Goal: Information Seeking & Learning: Learn about a topic

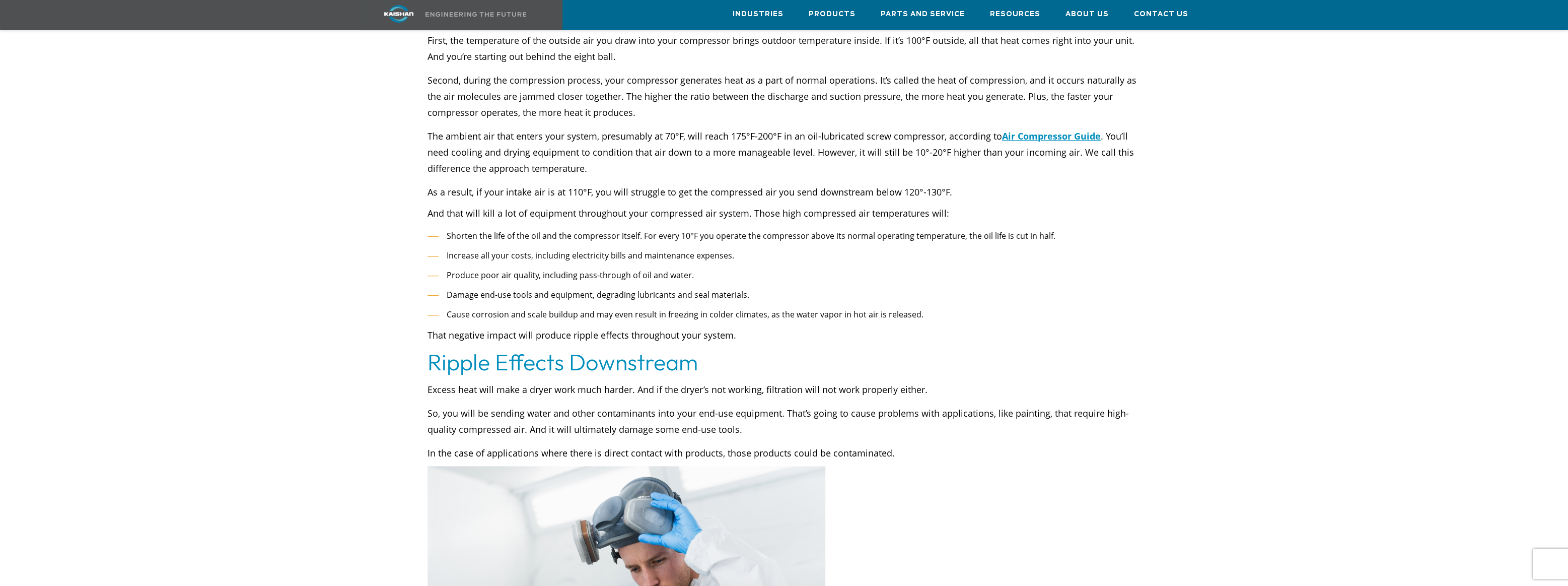
scroll to position [472, 0]
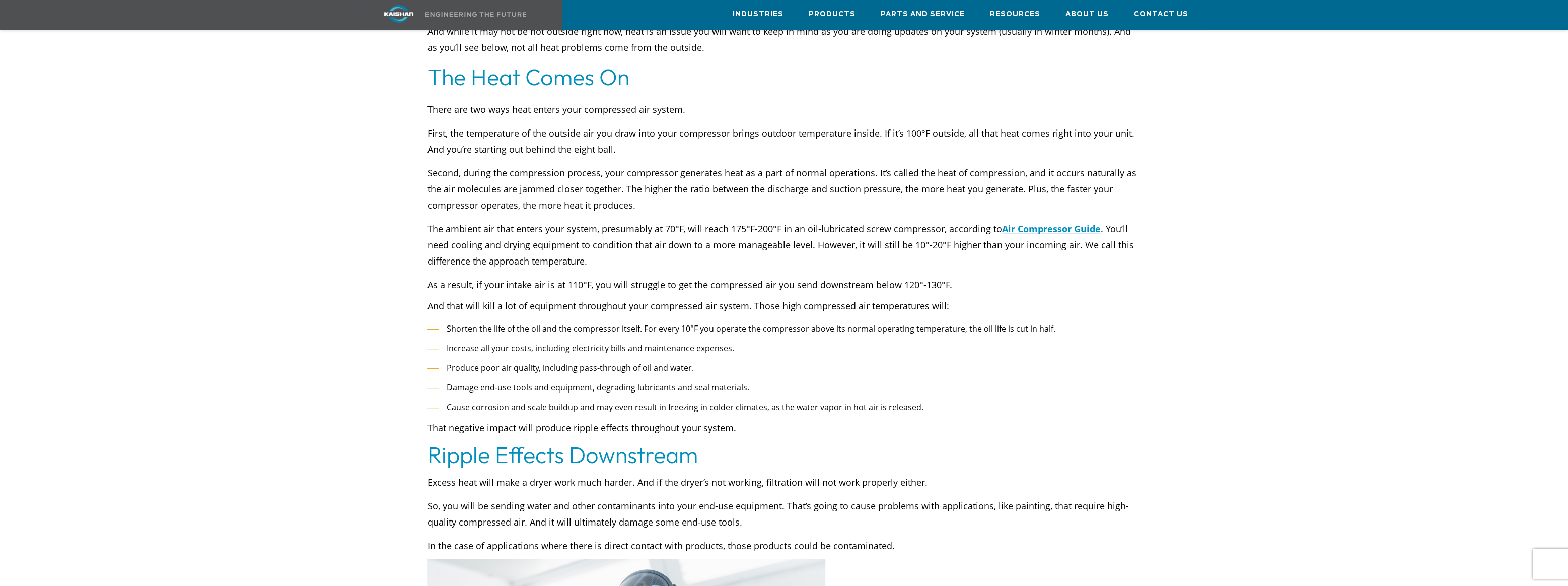
click at [625, 363] on span "Produce poor air quality, including pass-through of oil and water." at bounding box center [570, 368] width 248 height 11
click at [516, 246] on p "The ambient air that enters your system, presumably at 70°F, will reach 175°F-2…" at bounding box center [784, 245] width 713 height 49
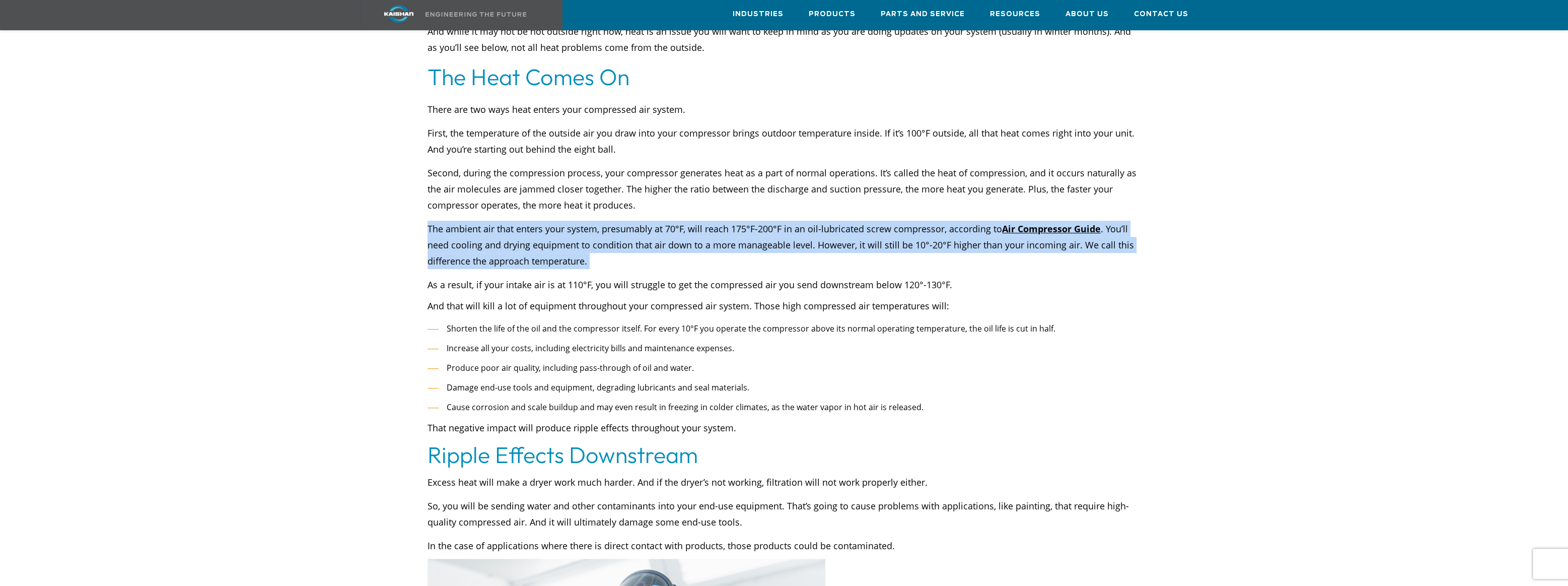
click at [516, 246] on p "The ambient air that enters your system, presumably at 70°F, will reach 175°F-2…" at bounding box center [784, 245] width 713 height 49
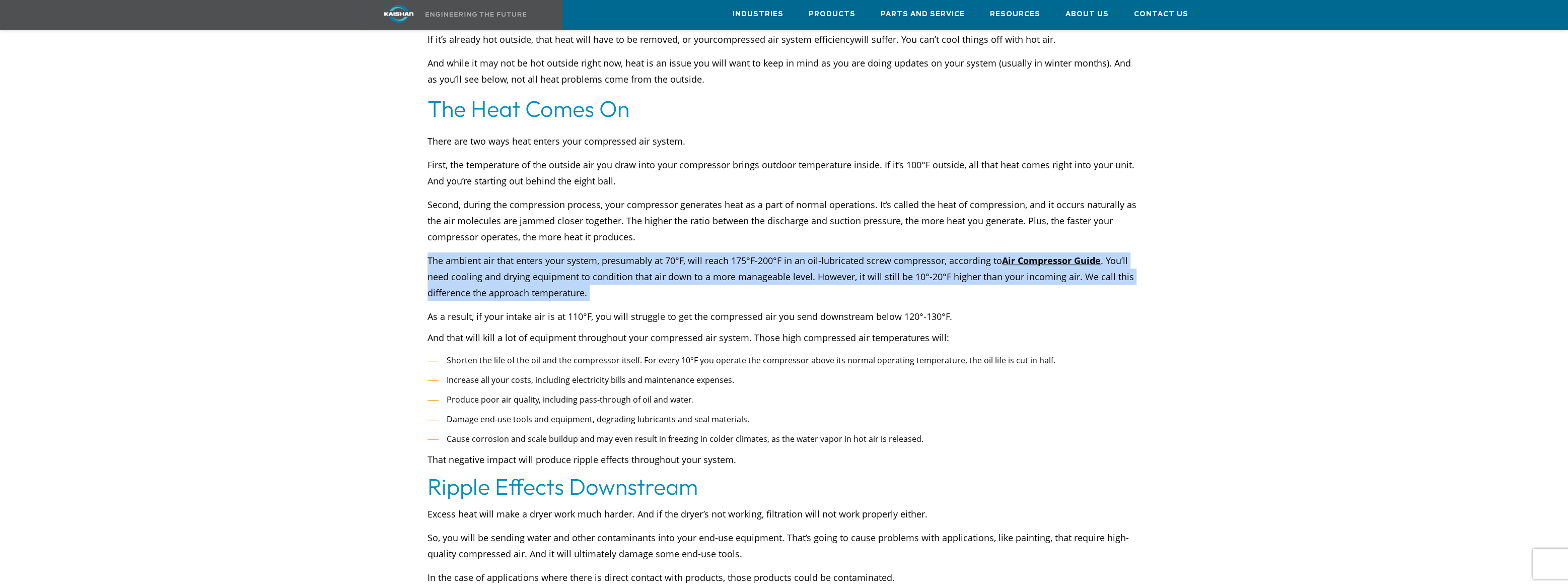
scroll to position [426, 0]
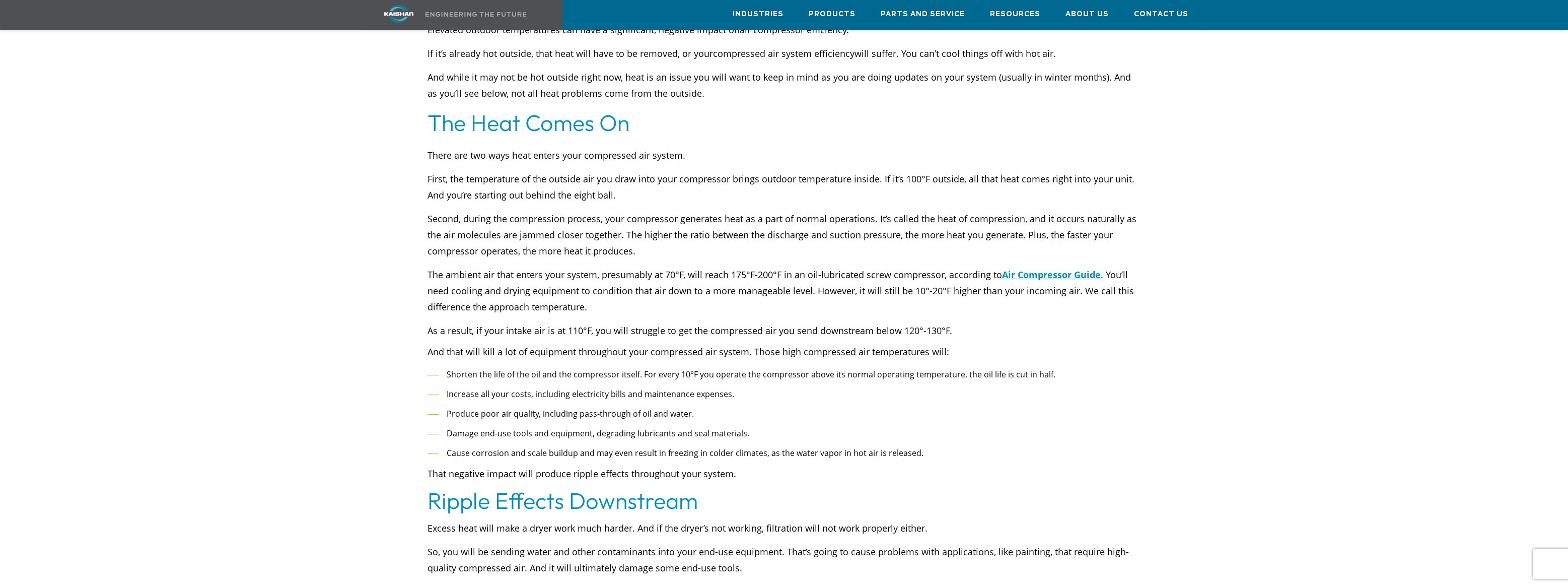
click at [512, 171] on p "First, the temperature of the outside air you draw into your compressor brings …" at bounding box center [784, 186] width 713 height 32
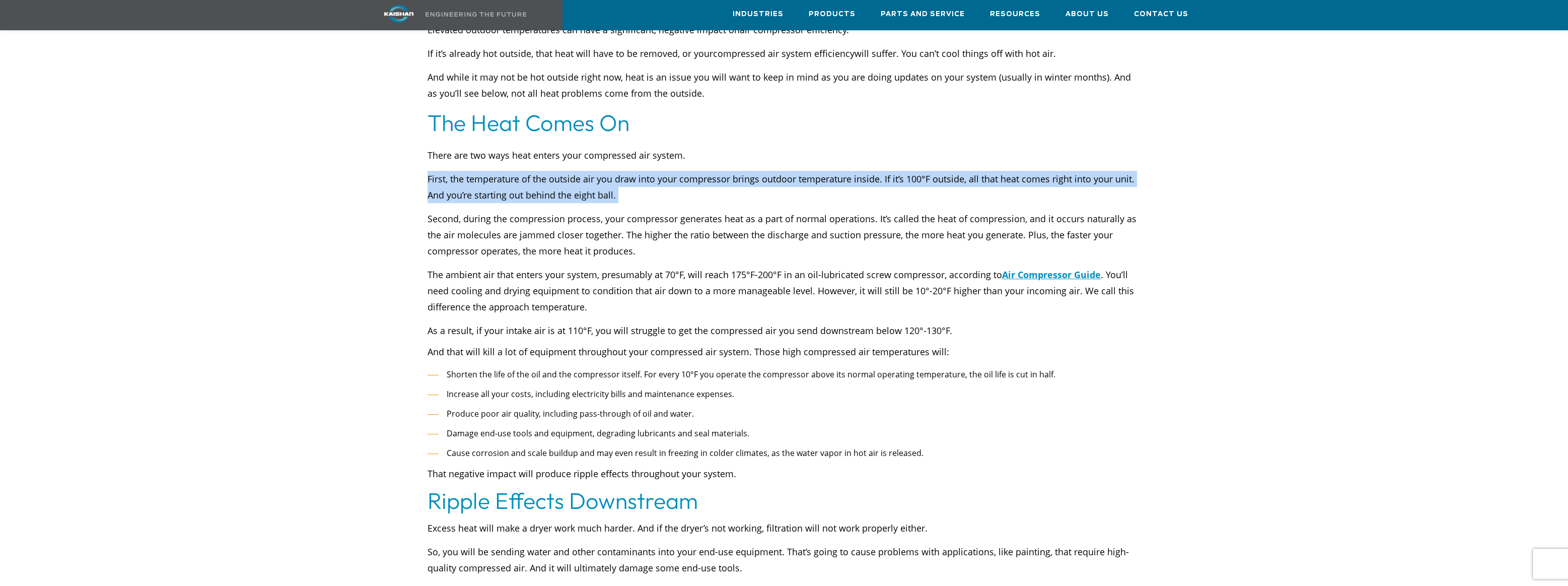
click at [512, 171] on p "First, the temperature of the outside air you draw into your compressor brings …" at bounding box center [784, 186] width 713 height 32
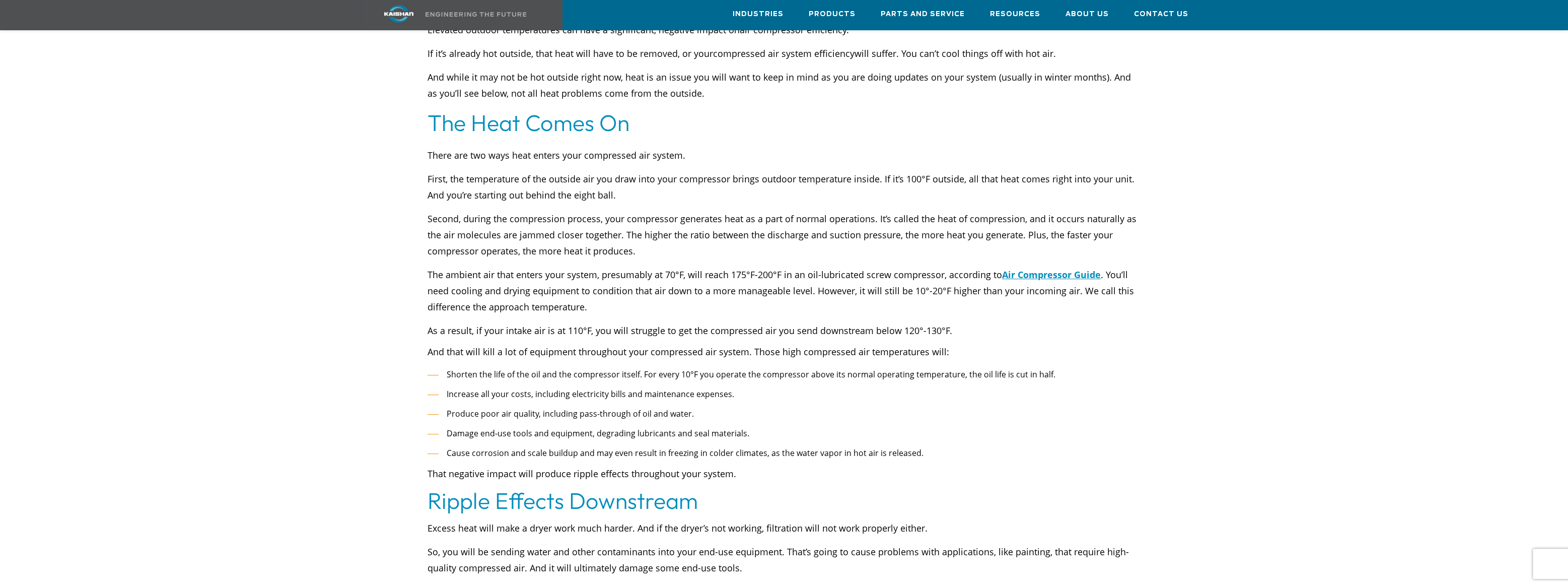
click at [498, 211] on p "Second, during the compression process, your compressor generates heat as a par…" at bounding box center [784, 235] width 713 height 49
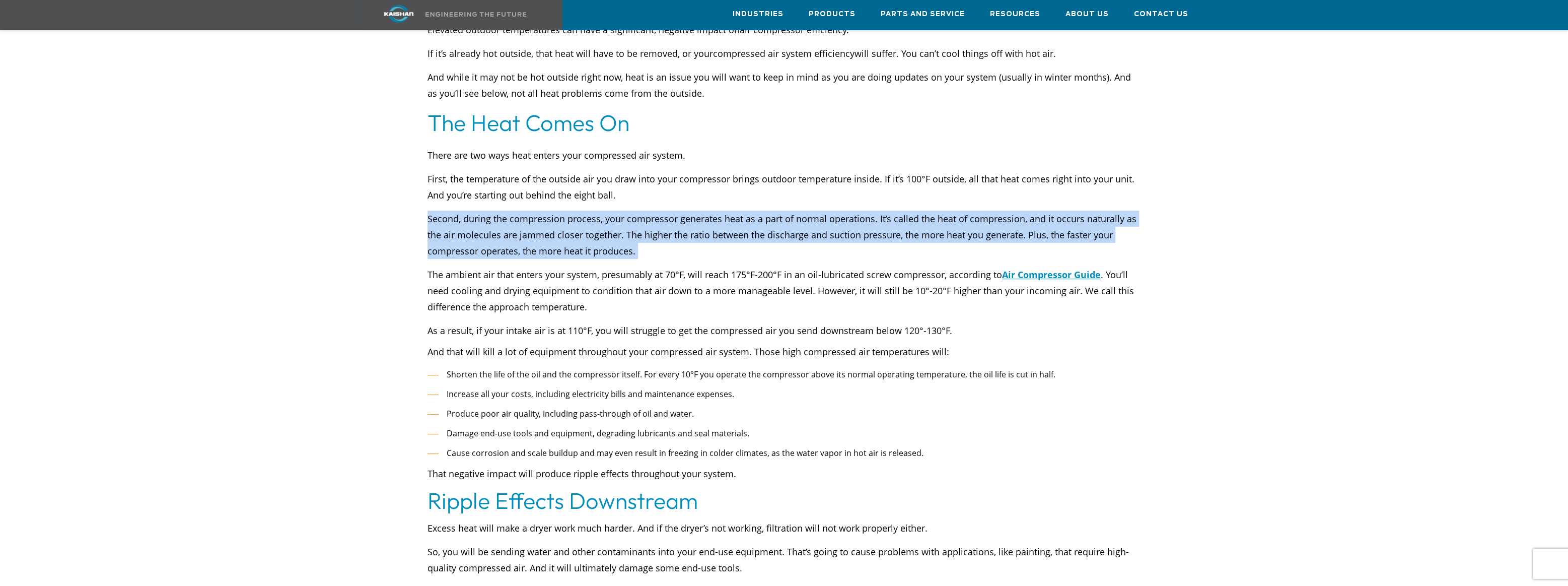
click at [498, 211] on p "Second, during the compression process, your compressor generates heat as a par…" at bounding box center [784, 235] width 713 height 49
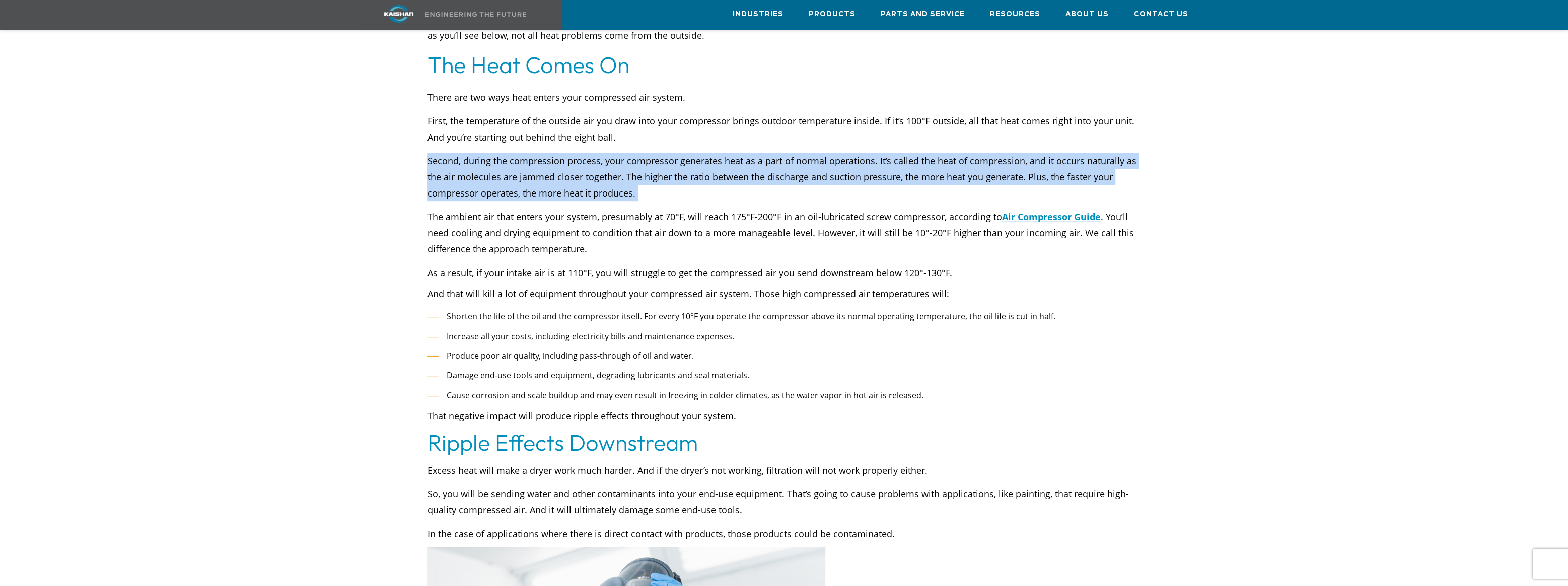
scroll to position [518, 0]
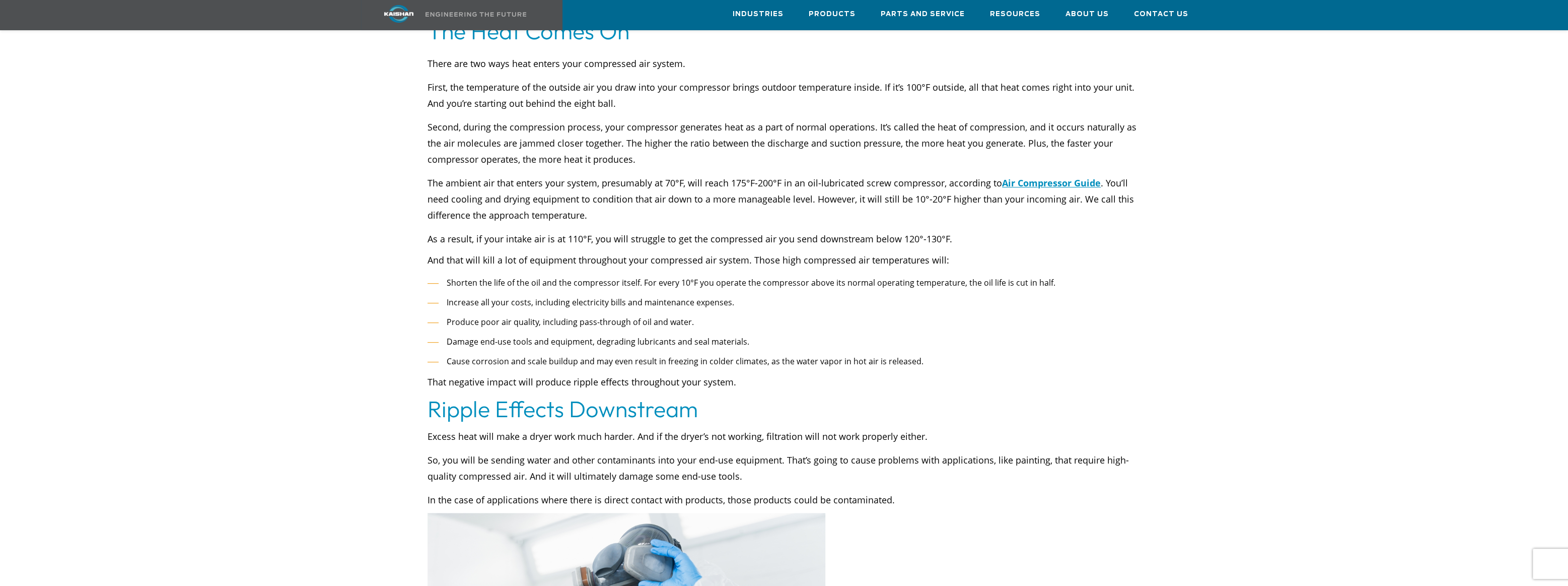
click at [571, 156] on div "There are two ways heat enters your compressed air system. First, the temperatu…" at bounding box center [784, 151] width 713 height 192
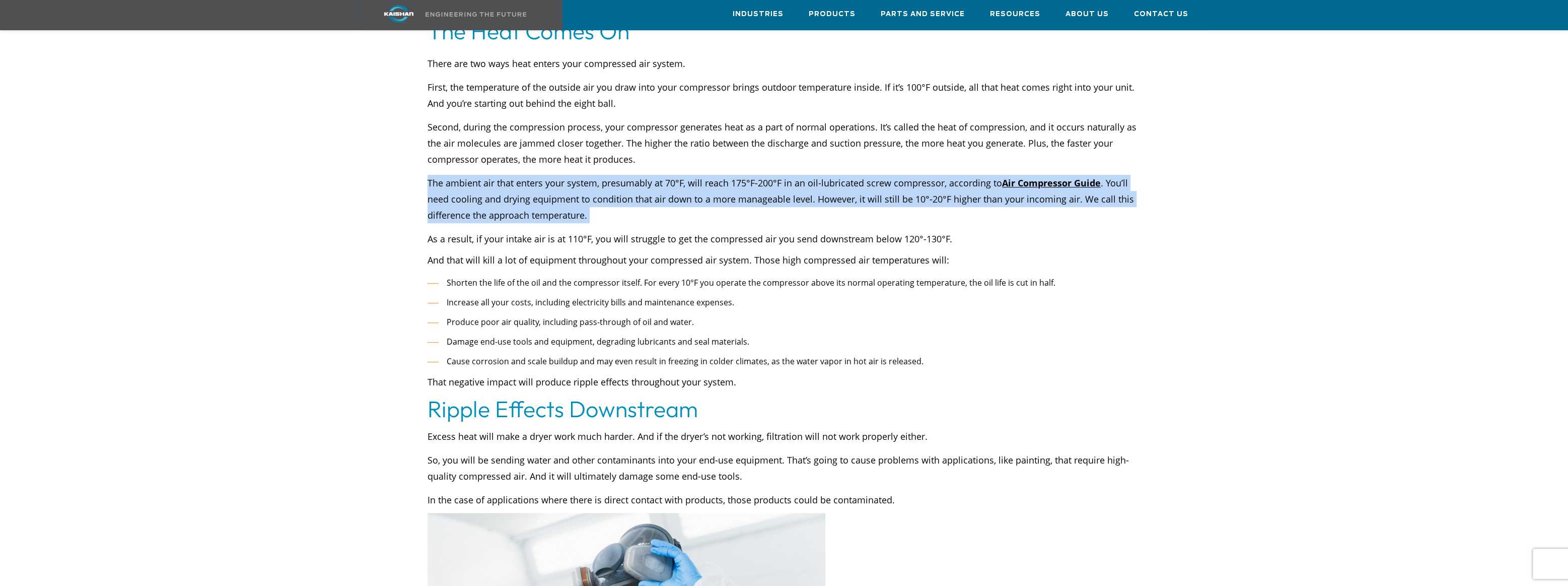
click at [571, 156] on div "There are two ways heat enters your compressed air system. First, the temperatu…" at bounding box center [784, 151] width 713 height 192
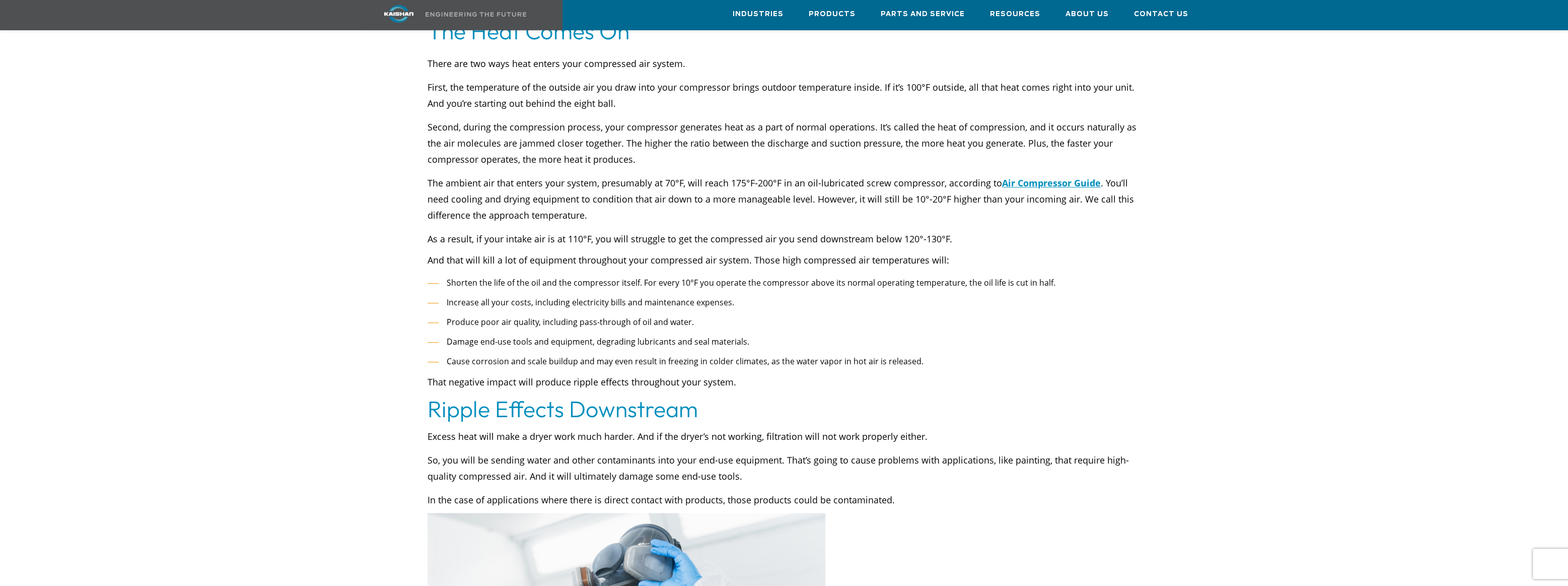
click at [604, 213] on div "There are two ways heat enters your compressed air system. First, the temperatu…" at bounding box center [784, 151] width 713 height 192
click at [589, 277] on span "Shorten the life of the oil and the compressor itself. For every 10" at bounding box center [568, 282] width 244 height 11
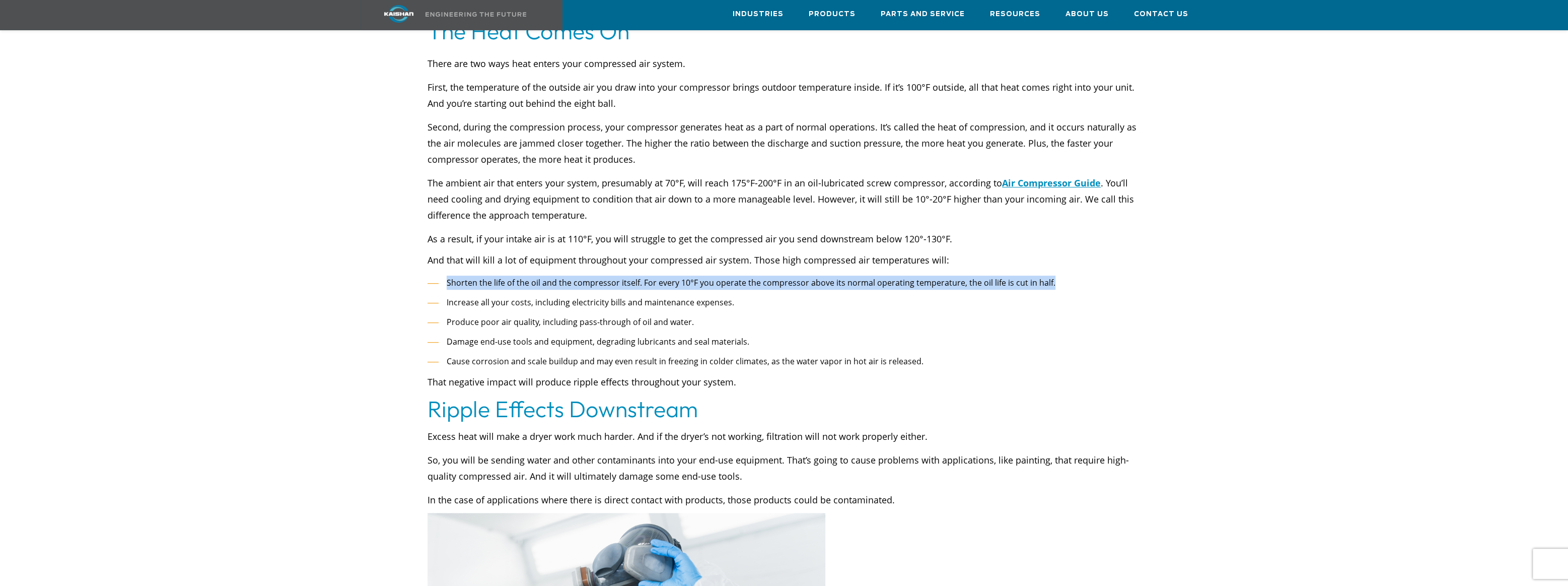
click at [589, 277] on span "Shorten the life of the oil and the compressor itself. For every 10" at bounding box center [568, 282] width 244 height 11
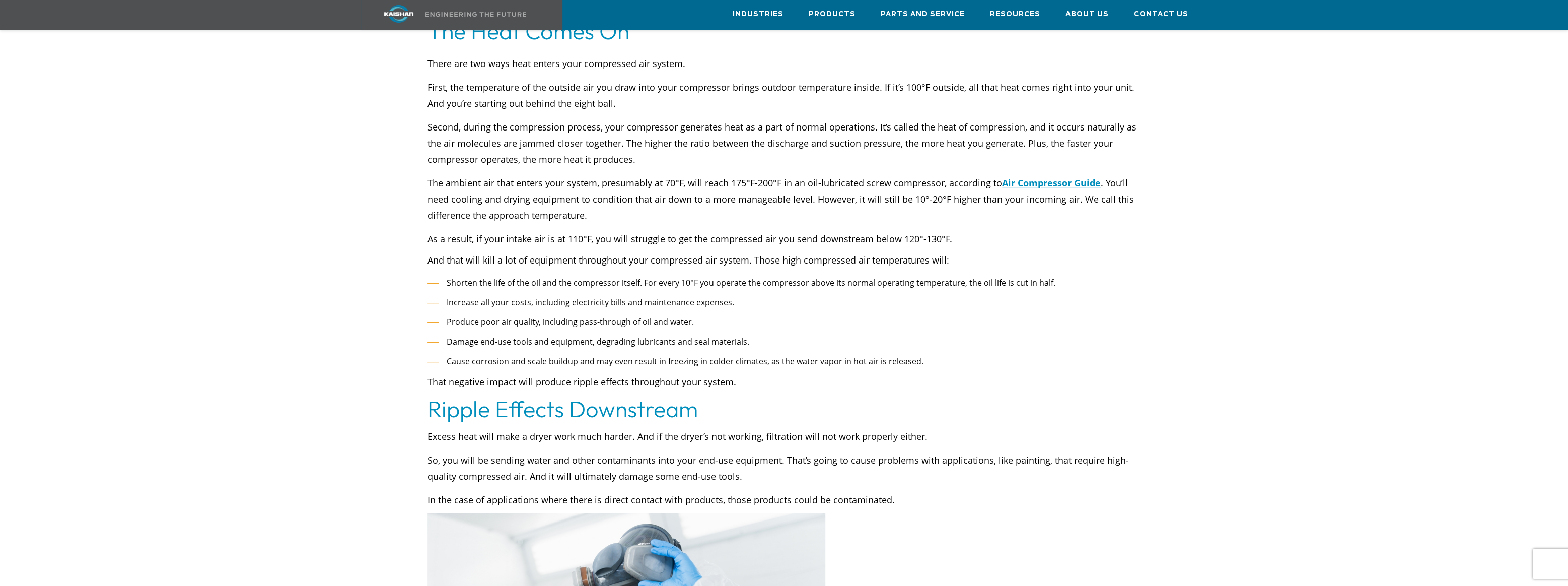
click at [587, 297] on span "Increase all your costs, including electricity bills and maintenance expenses." at bounding box center [590, 302] width 288 height 11
click at [580, 316] on span "Produce poor air quality, including pass-through of oil and water." at bounding box center [570, 322] width 248 height 11
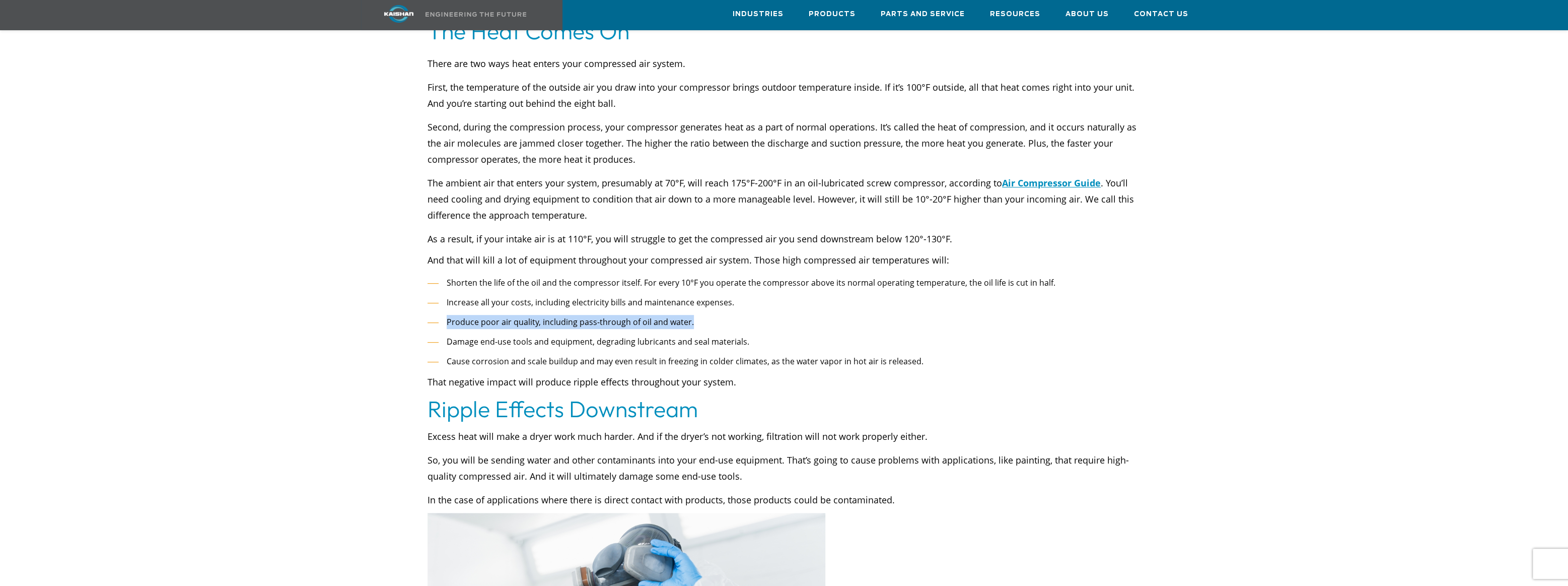
click at [580, 316] on span "Produce poor air quality, including pass-through of oil and water." at bounding box center [570, 322] width 248 height 11
click at [575, 334] on li "Damage end-use tools and equipment, degrading lubricants and seal materials." at bounding box center [784, 341] width 713 height 15
click at [575, 336] on span "Damage end-use tools and equipment, degrading lubricants and seal materials." at bounding box center [597, 341] width 303 height 11
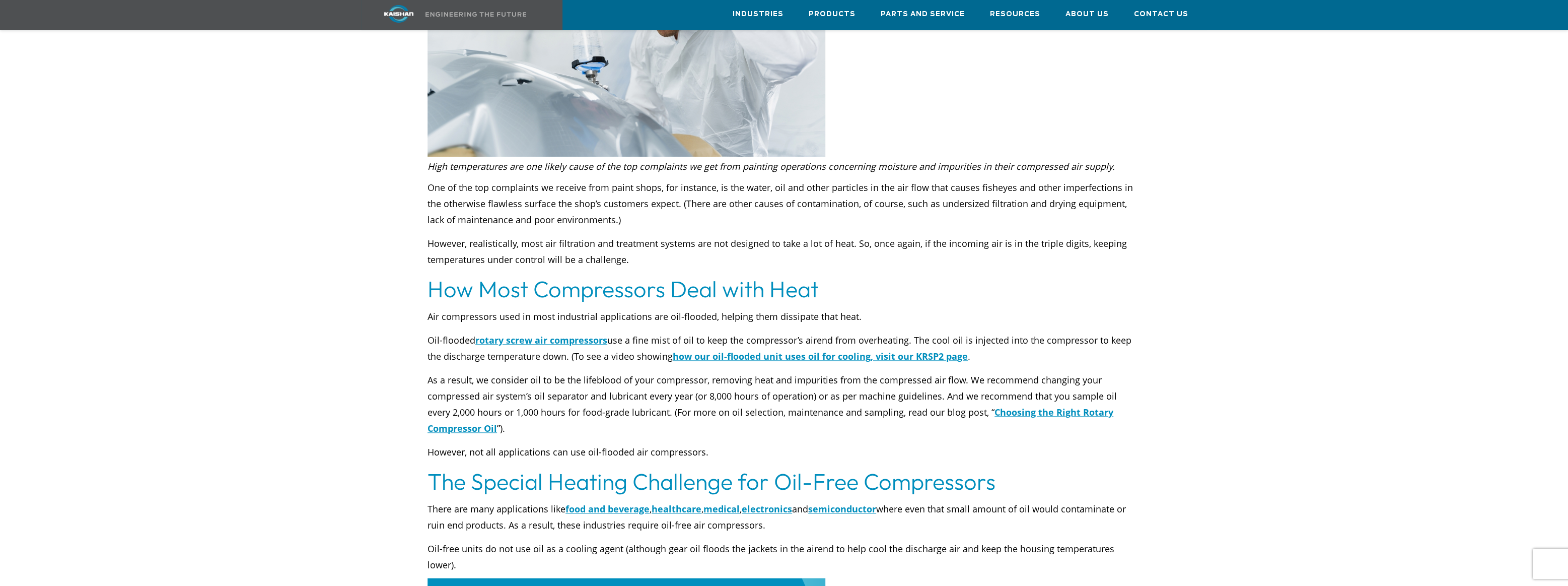
scroll to position [1251, 0]
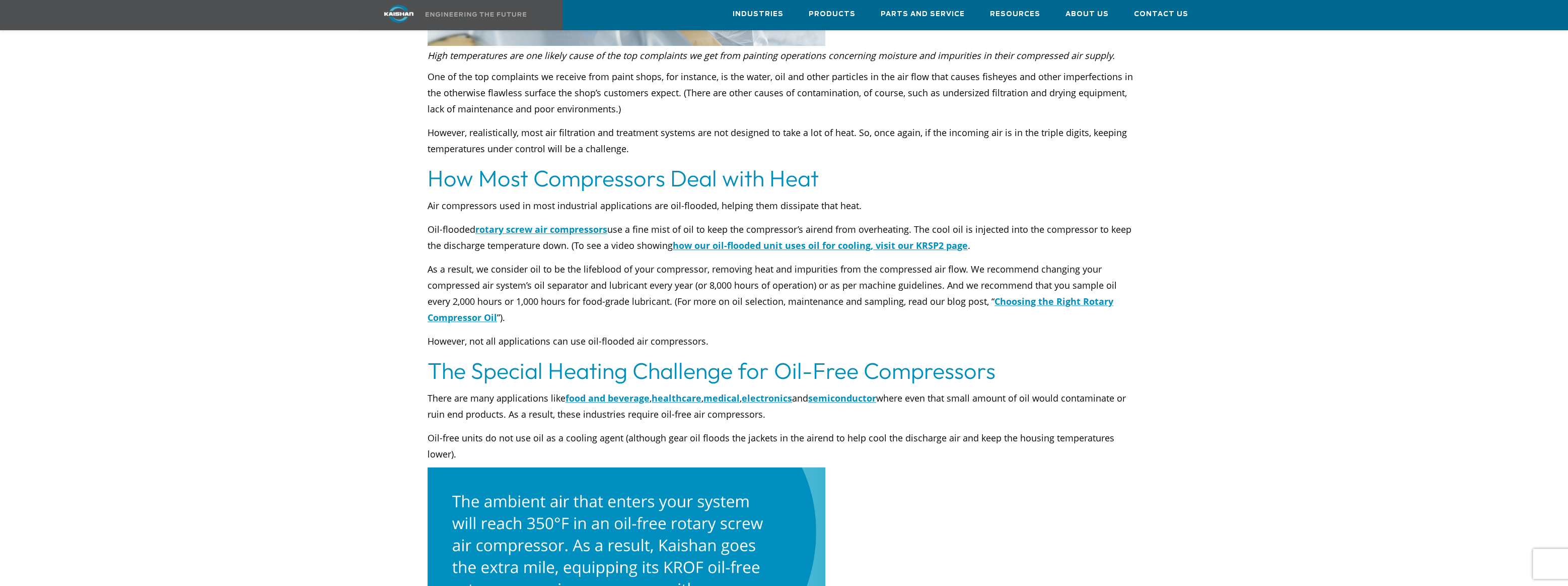
click at [523, 261] on p "As a result, we consider oil to be the lifeblood of your compressor, removing h…" at bounding box center [784, 293] width 713 height 64
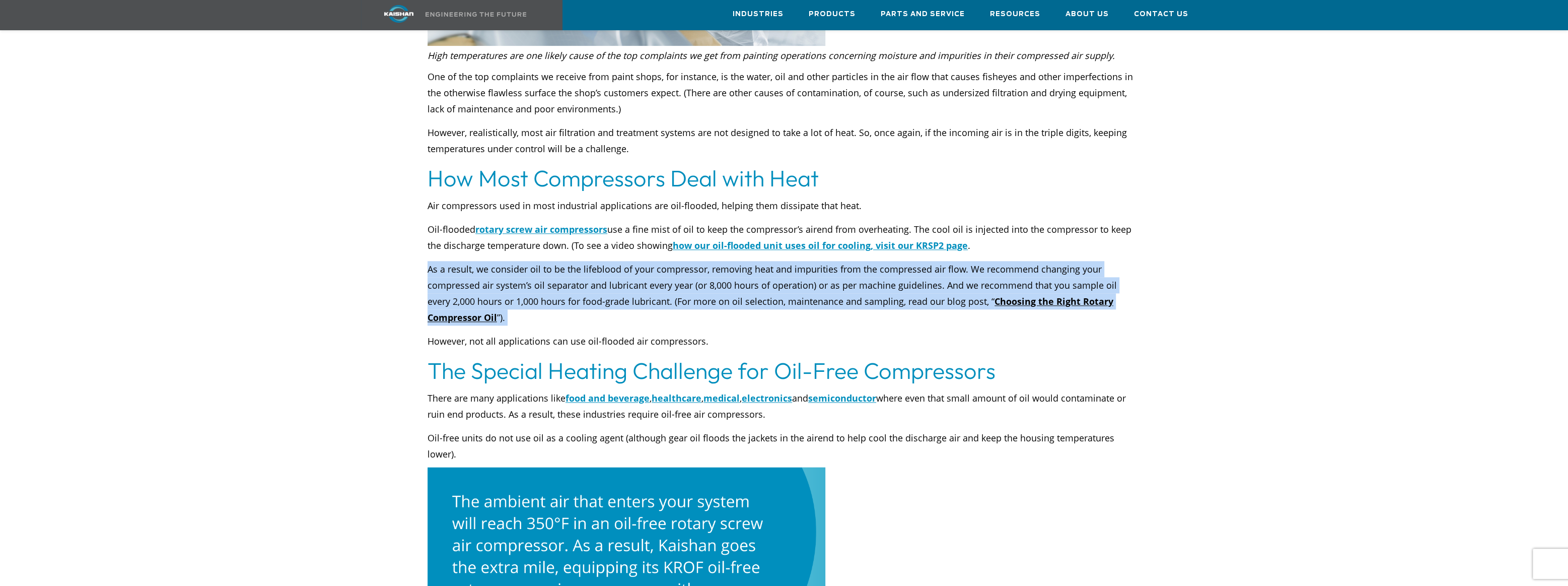
click at [523, 261] on p "As a result, we consider oil to be the lifeblood of your compressor, removing h…" at bounding box center [784, 293] width 713 height 64
click at [564, 289] on p "As a result, we consider oil to be the lifeblood of your compressor, removing h…" at bounding box center [784, 293] width 713 height 64
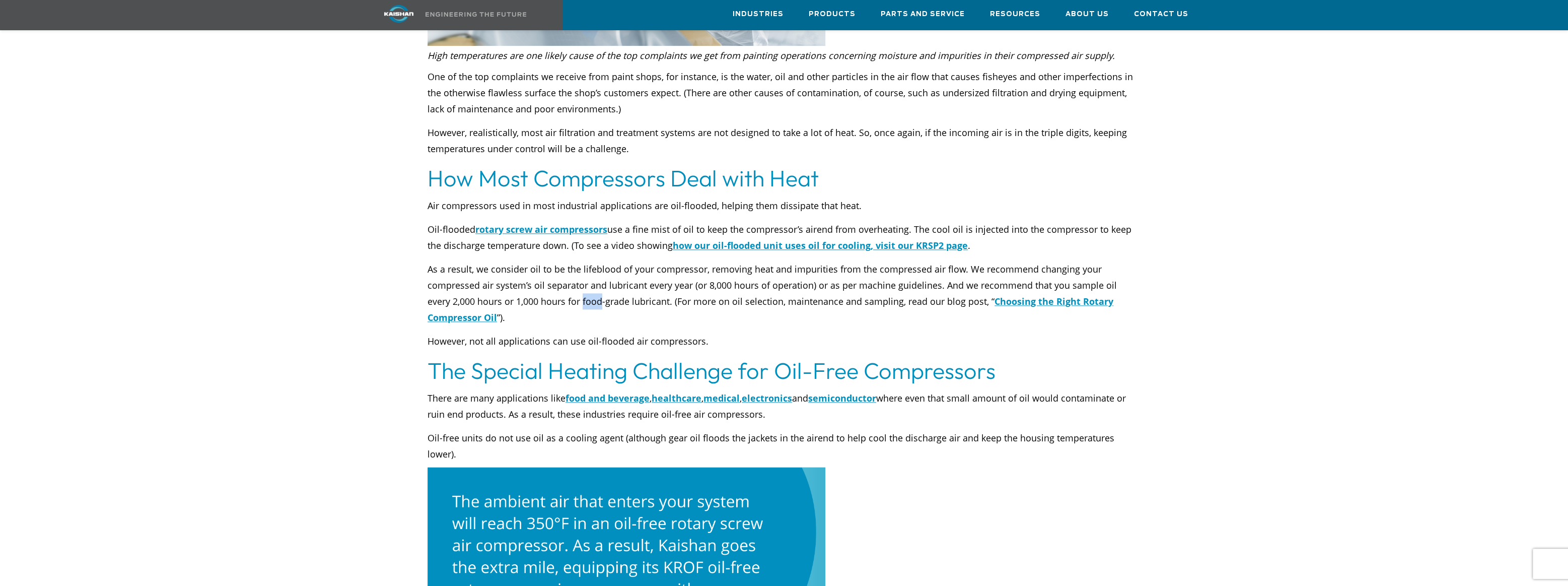
click at [564, 289] on p "As a result, we consider oil to be the lifeblood of your compressor, removing h…" at bounding box center [784, 293] width 713 height 64
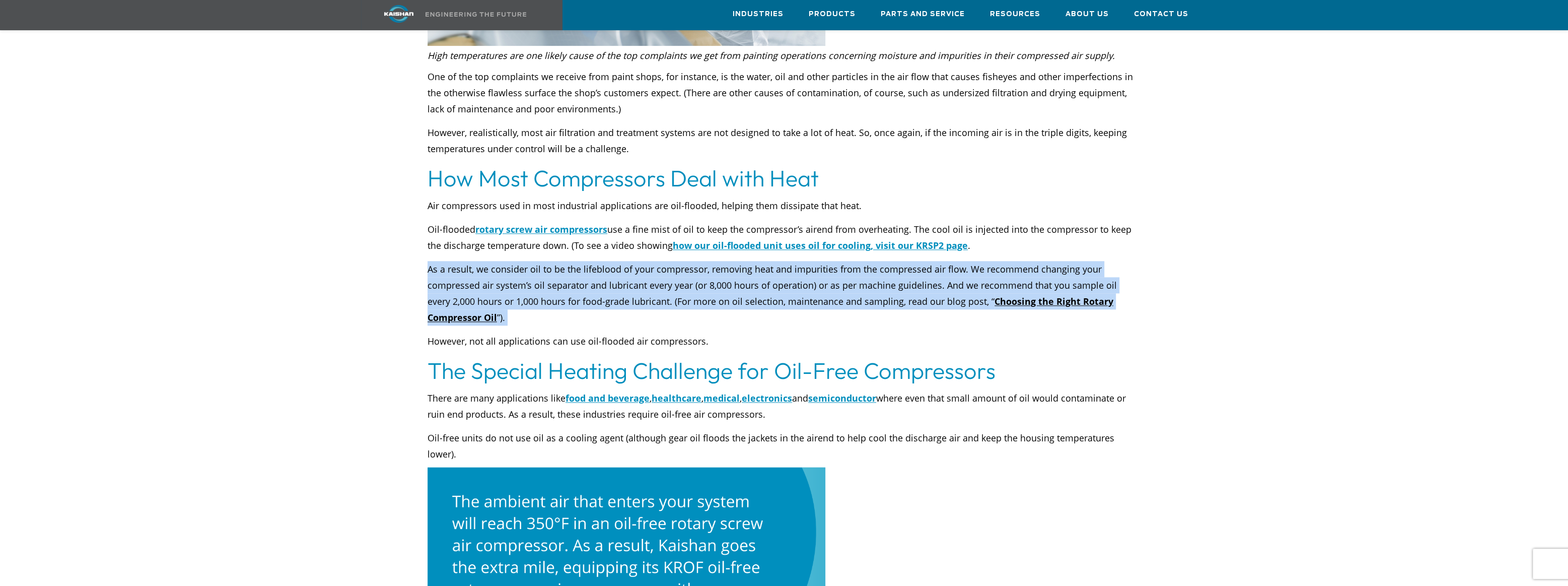
click at [564, 289] on p "As a result, we consider oil to be the lifeblood of your compressor, removing h…" at bounding box center [784, 293] width 713 height 64
click at [549, 262] on p "As a result, we consider oil to be the lifeblood of your compressor, removing h…" at bounding box center [784, 293] width 713 height 64
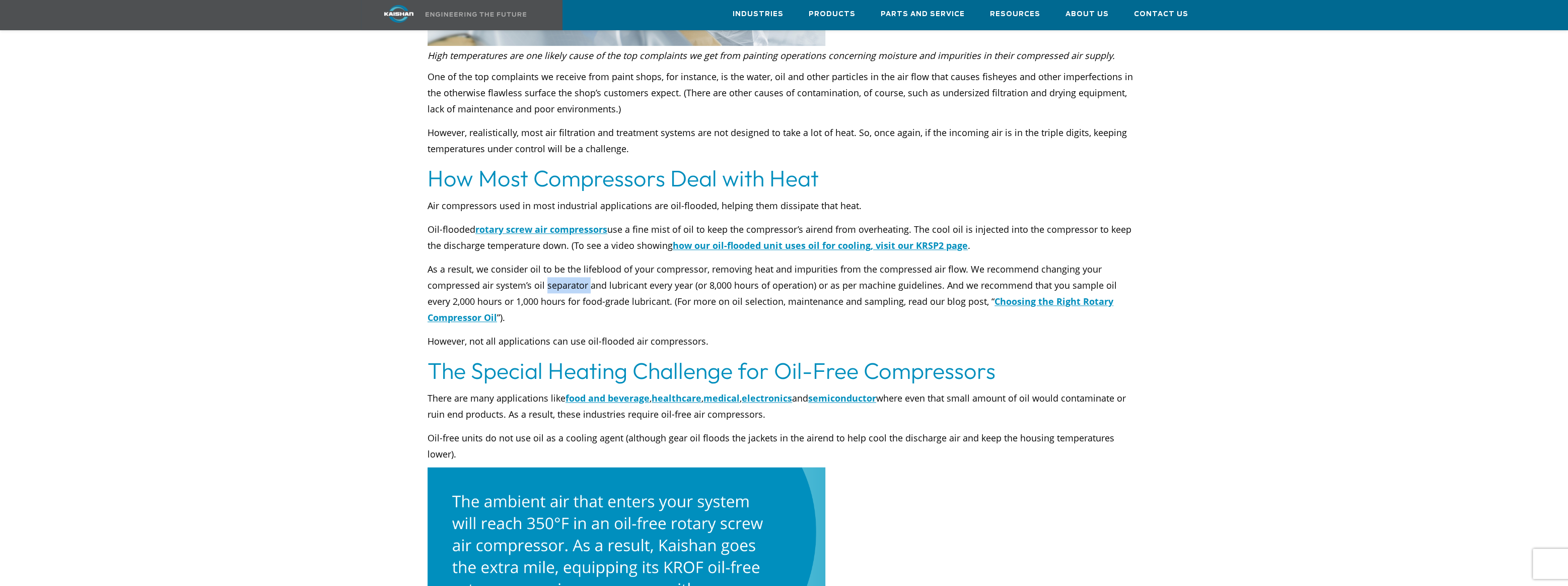
click at [549, 262] on p "As a result, we consider oil to be the lifeblood of your compressor, removing h…" at bounding box center [784, 293] width 713 height 64
click at [548, 262] on p "As a result, we consider oil to be the lifeblood of your compressor, removing h…" at bounding box center [784, 293] width 713 height 64
click at [549, 274] on p "As a result, we consider oil to be the lifeblood of your compressor, removing h…" at bounding box center [784, 293] width 713 height 64
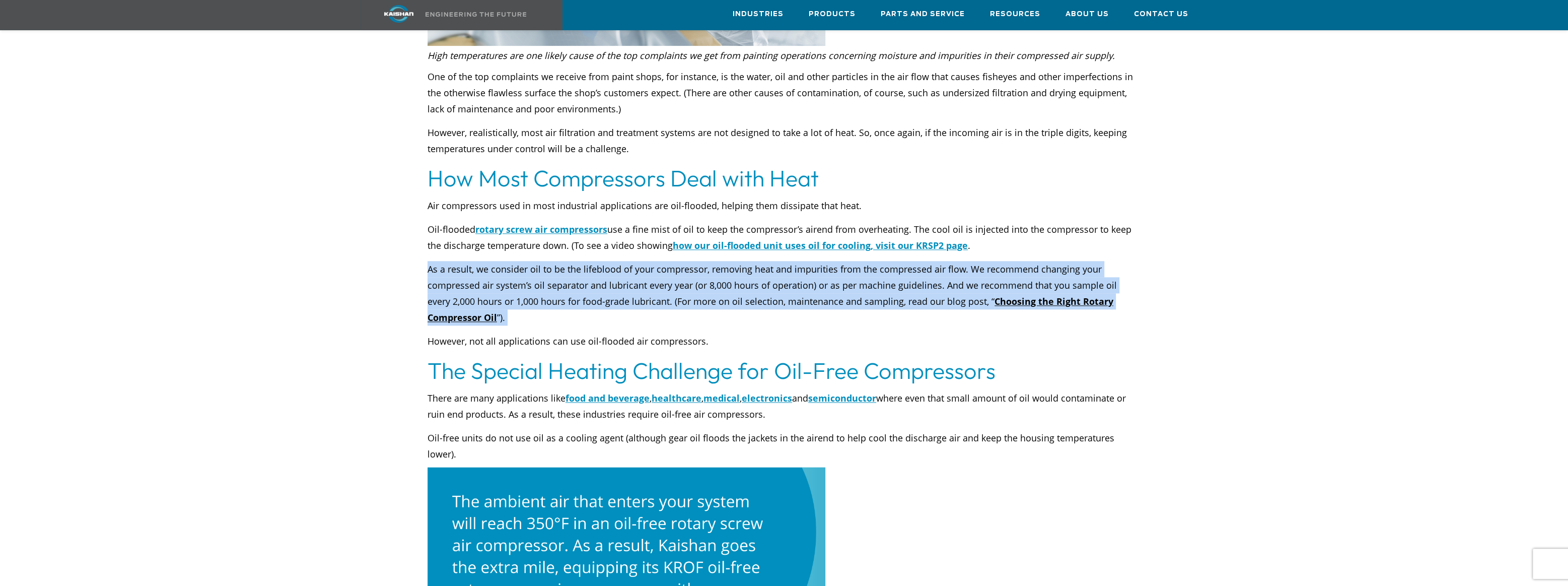
click at [549, 274] on p "As a result, we consider oil to be the lifeblood of your compressor, removing h…" at bounding box center [784, 293] width 713 height 64
click at [553, 288] on p "As a result, we consider oil to be the lifeblood of your compressor, removing h…" at bounding box center [784, 293] width 713 height 64
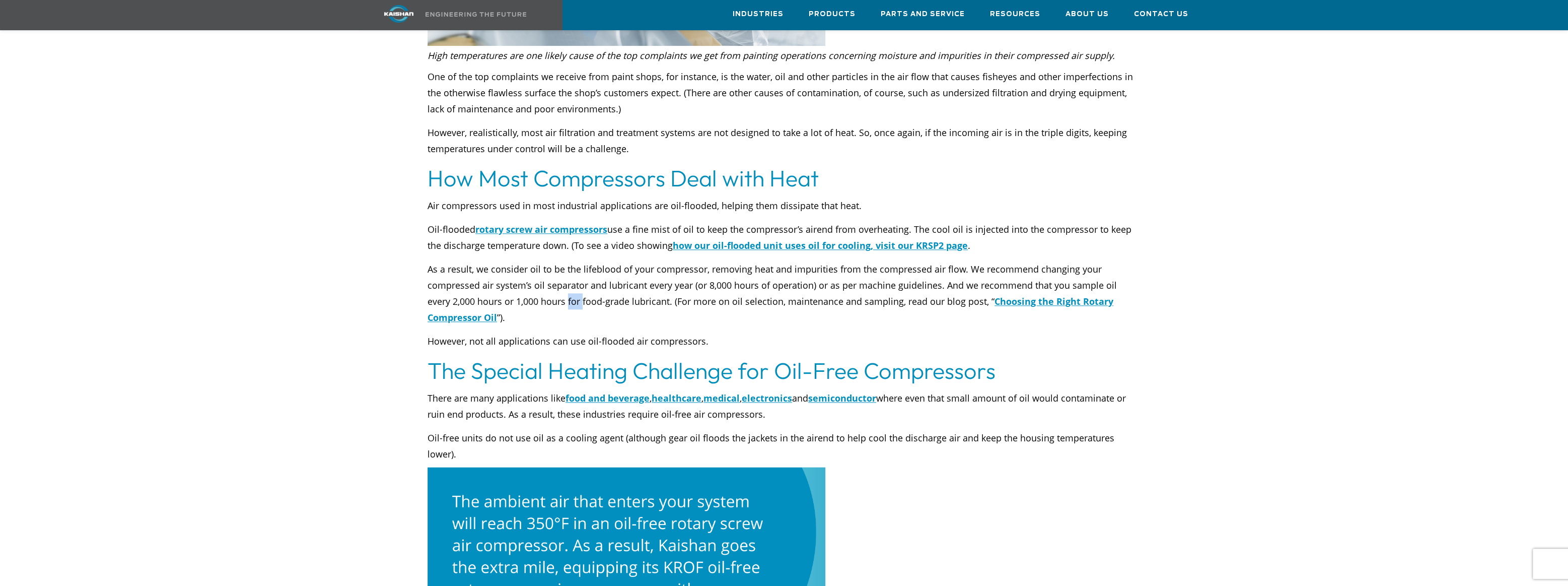
click at [553, 288] on p "As a result, we consider oil to be the lifeblood of your compressor, removing h…" at bounding box center [784, 293] width 713 height 64
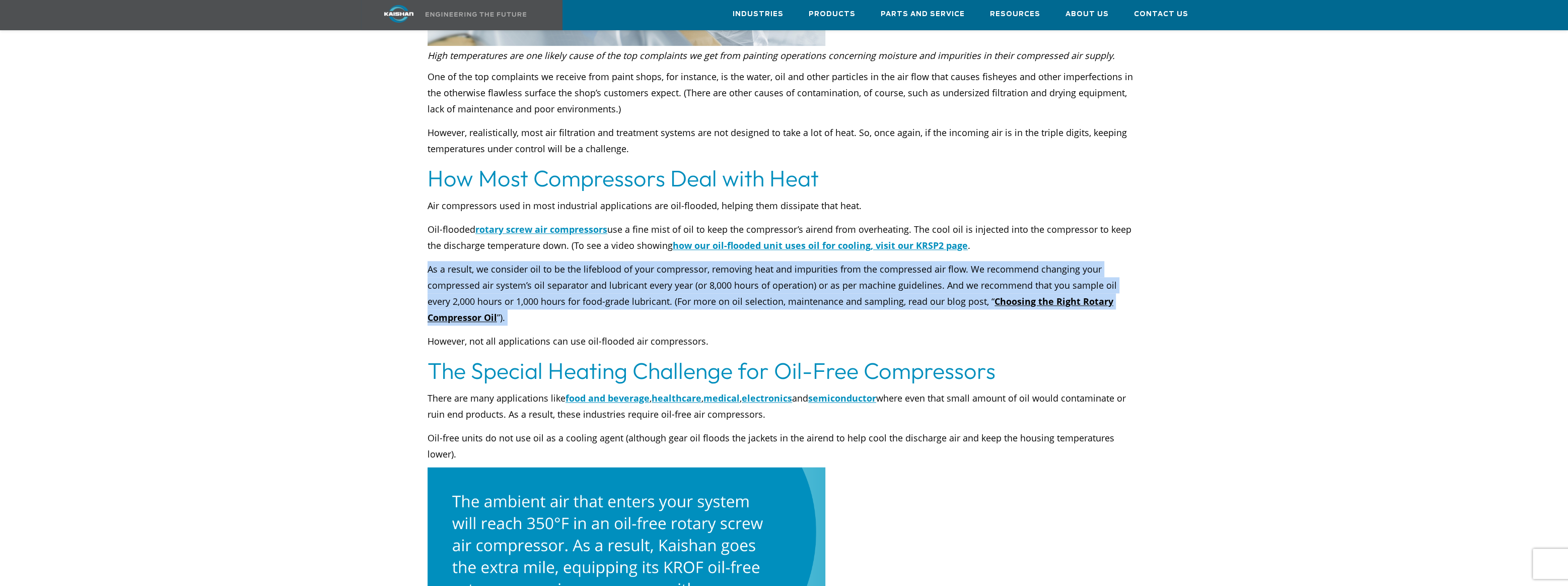
click at [553, 288] on p "As a result, we consider oil to be the lifeblood of your compressor, removing h…" at bounding box center [784, 293] width 713 height 64
click at [553, 270] on p "As a result, we consider oil to be the lifeblood of your compressor, removing h…" at bounding box center [784, 293] width 713 height 64
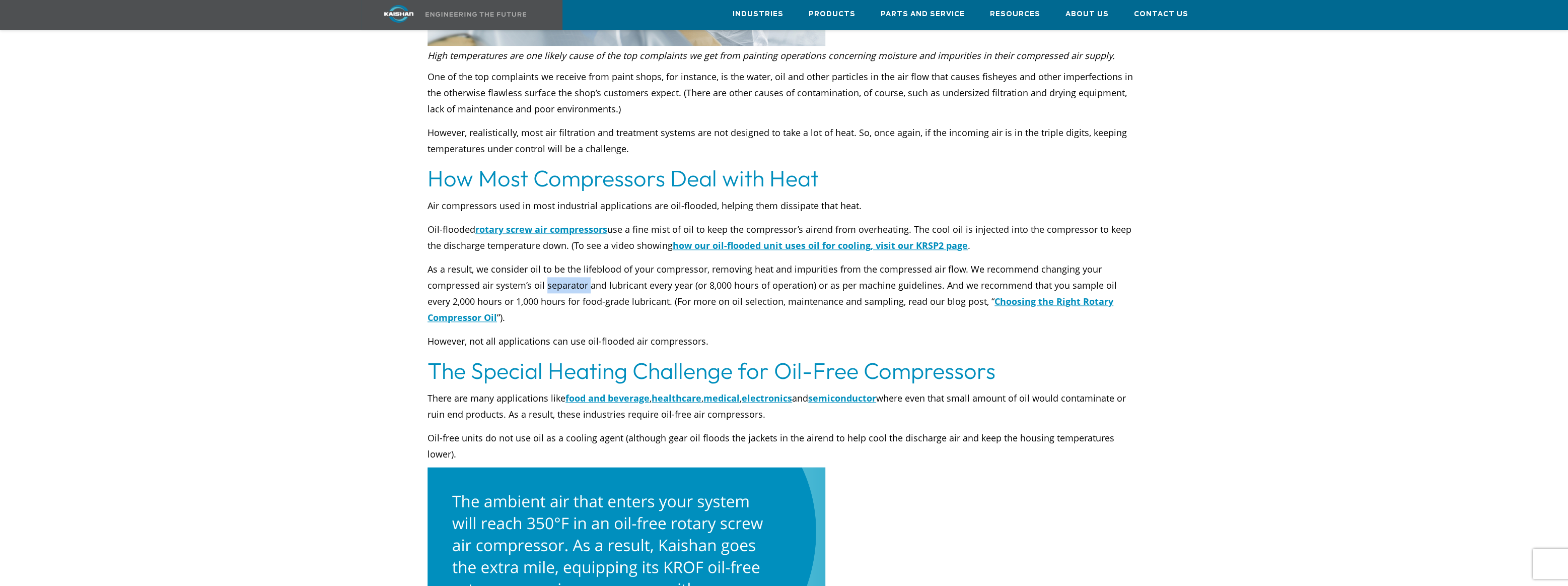
click at [553, 270] on p "As a result, we consider oil to be the lifeblood of your compressor, removing h…" at bounding box center [784, 293] width 713 height 64
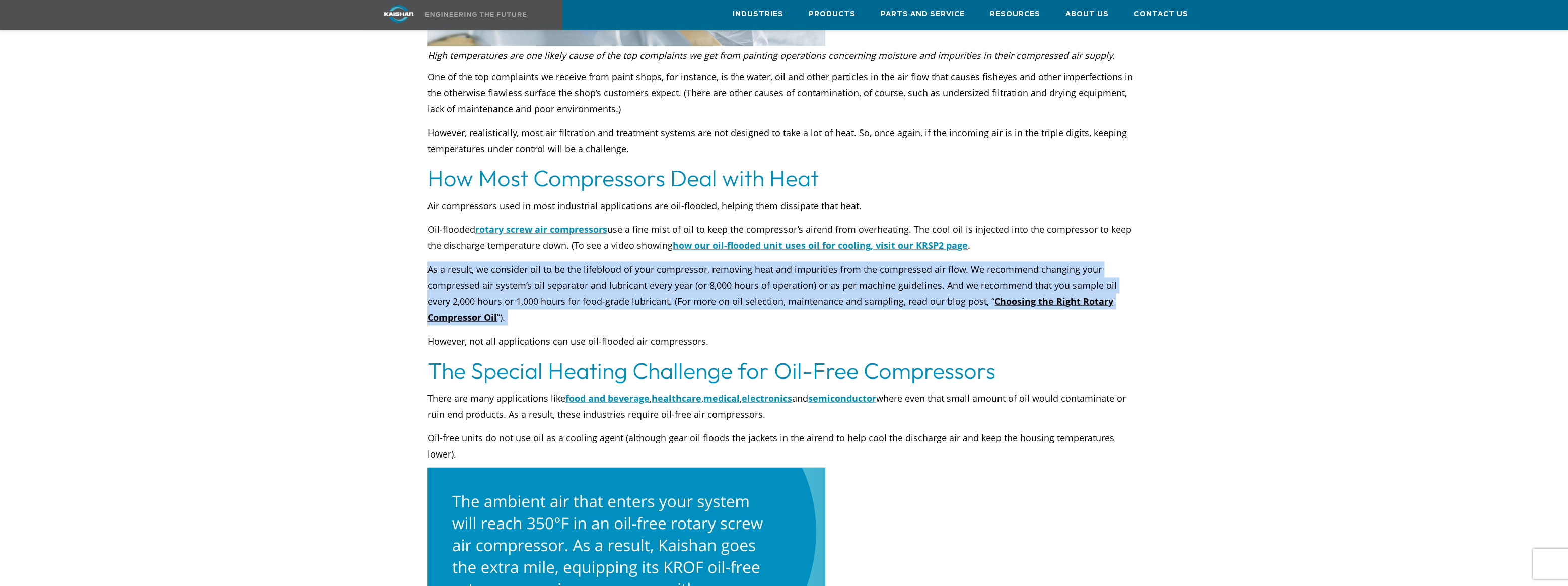
click at [553, 270] on p "As a result, we consider oil to be the lifeblood of your compressor, removing h…" at bounding box center [784, 293] width 713 height 64
click at [509, 271] on p "As a result, we consider oil to be the lifeblood of your compressor, removing h…" at bounding box center [784, 293] width 713 height 64
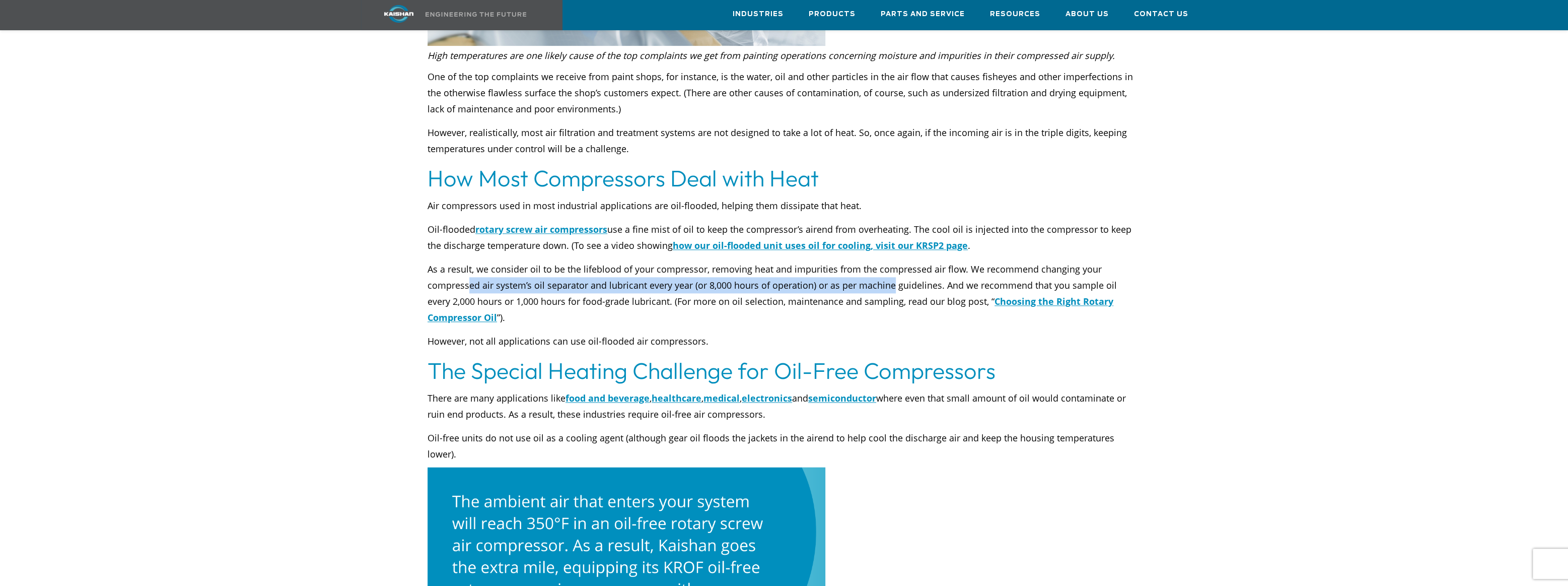
drag, startPoint x: 468, startPoint y: 264, endPoint x: 890, endPoint y: 263, distance: 422.0
click at [890, 263] on p "As a result, we consider oil to be the lifeblood of your compressor, removing h…" at bounding box center [784, 293] width 713 height 64
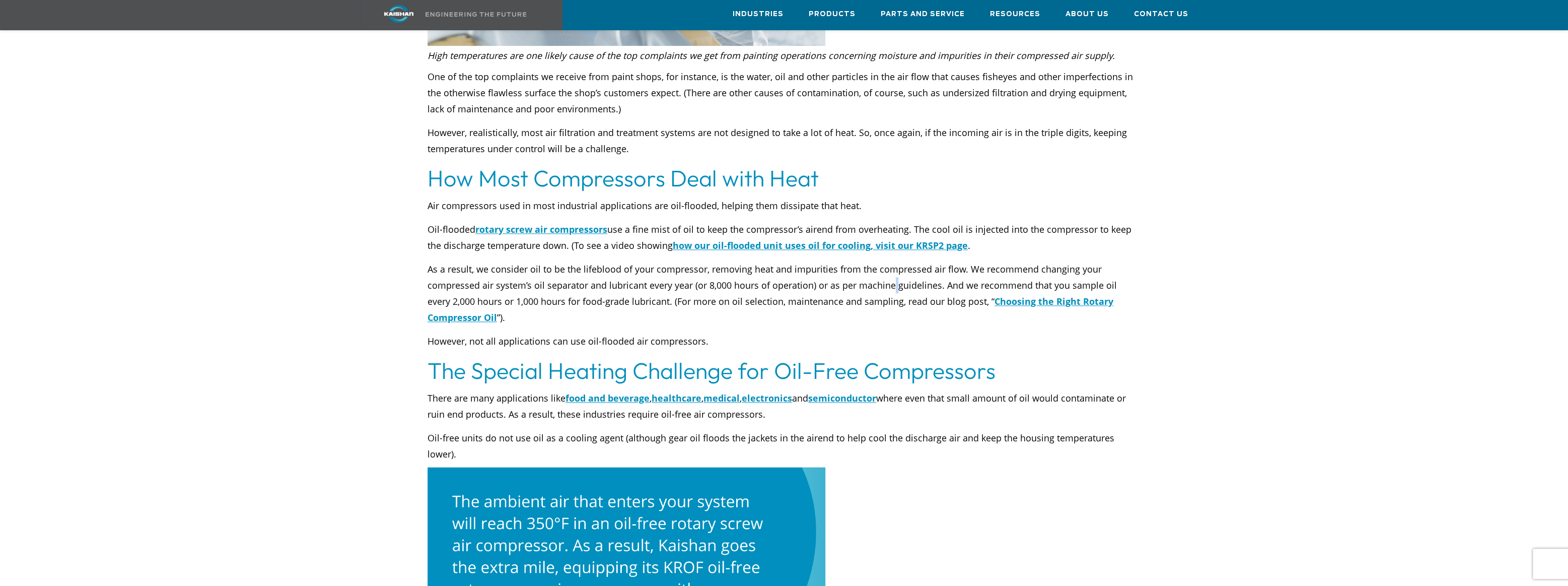
click at [890, 263] on p "As a result, we consider oil to be the lifeblood of your compressor, removing h…" at bounding box center [784, 293] width 713 height 64
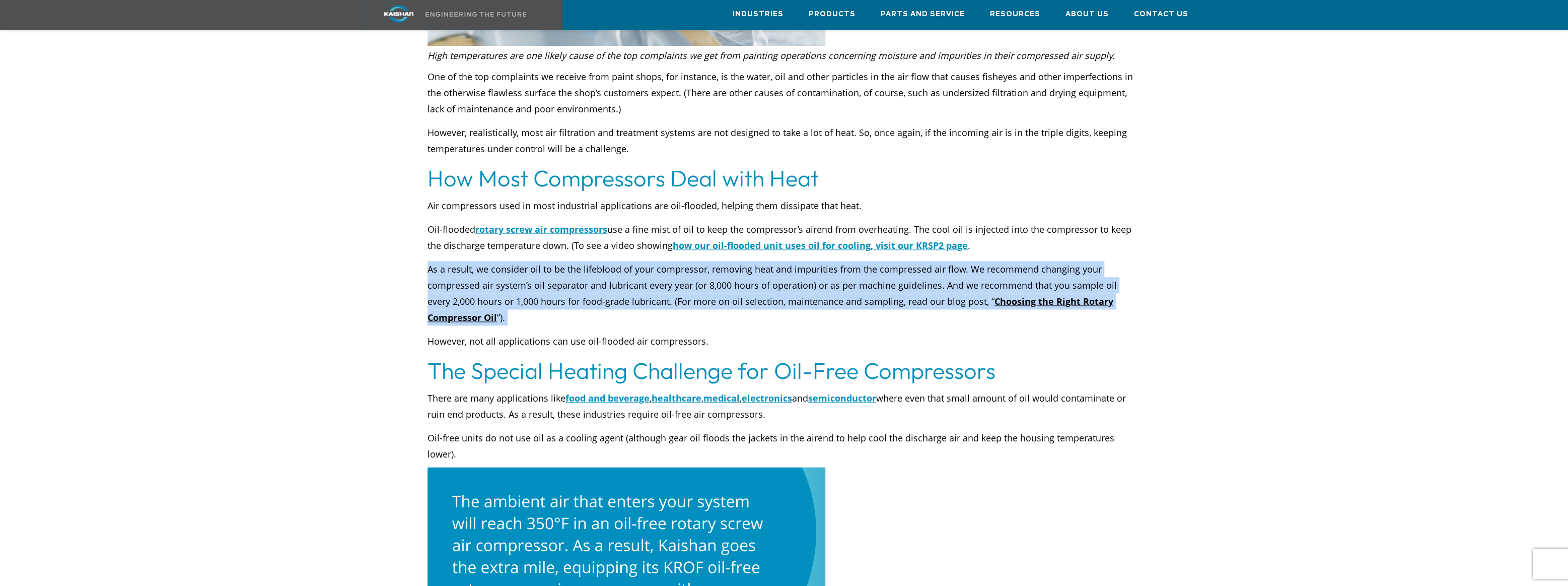
click at [890, 263] on p "As a result, we consider oil to be the lifeblood of your compressor, removing h…" at bounding box center [784, 293] width 713 height 64
click at [744, 275] on p "As a result, we consider oil to be the lifeblood of your compressor, removing h…" at bounding box center [784, 293] width 713 height 64
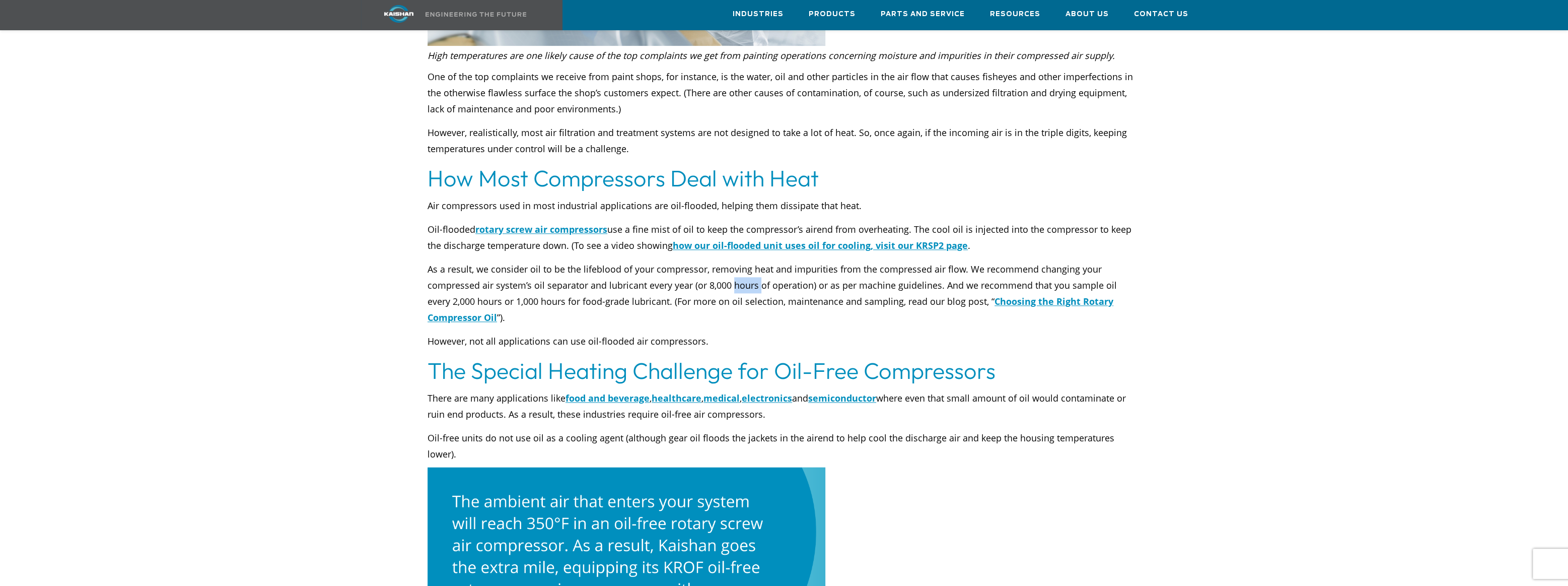
click at [744, 275] on p "As a result, we consider oil to be the lifeblood of your compressor, removing h…" at bounding box center [784, 293] width 713 height 64
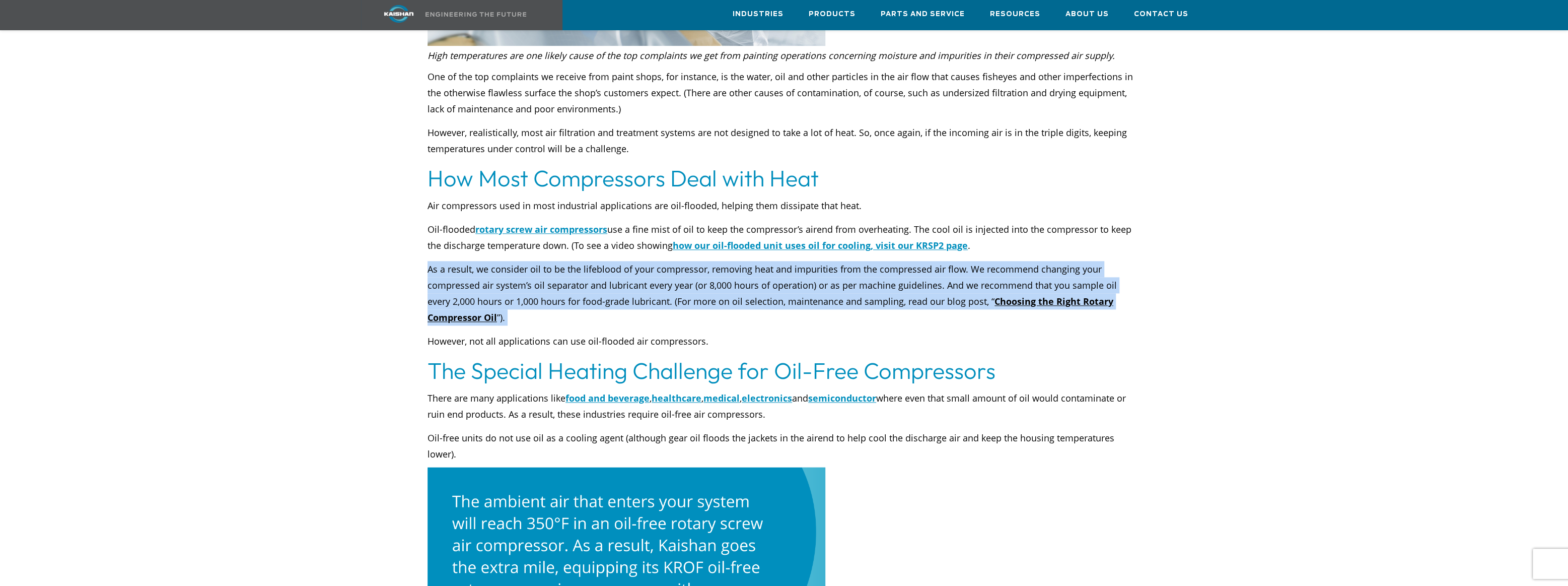
click at [744, 275] on p "As a result, we consider oil to be the lifeblood of your compressor, removing h…" at bounding box center [784, 293] width 713 height 64
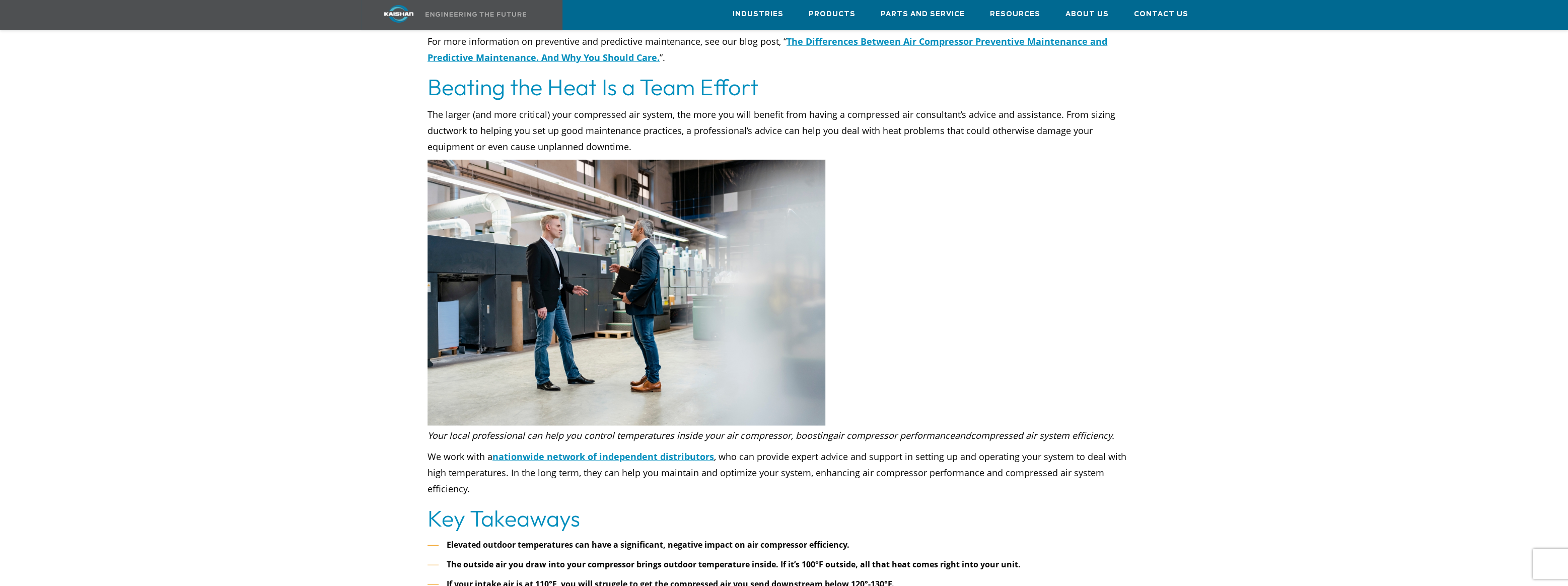
scroll to position [3038, 0]
